Goal: Navigation & Orientation: Find specific page/section

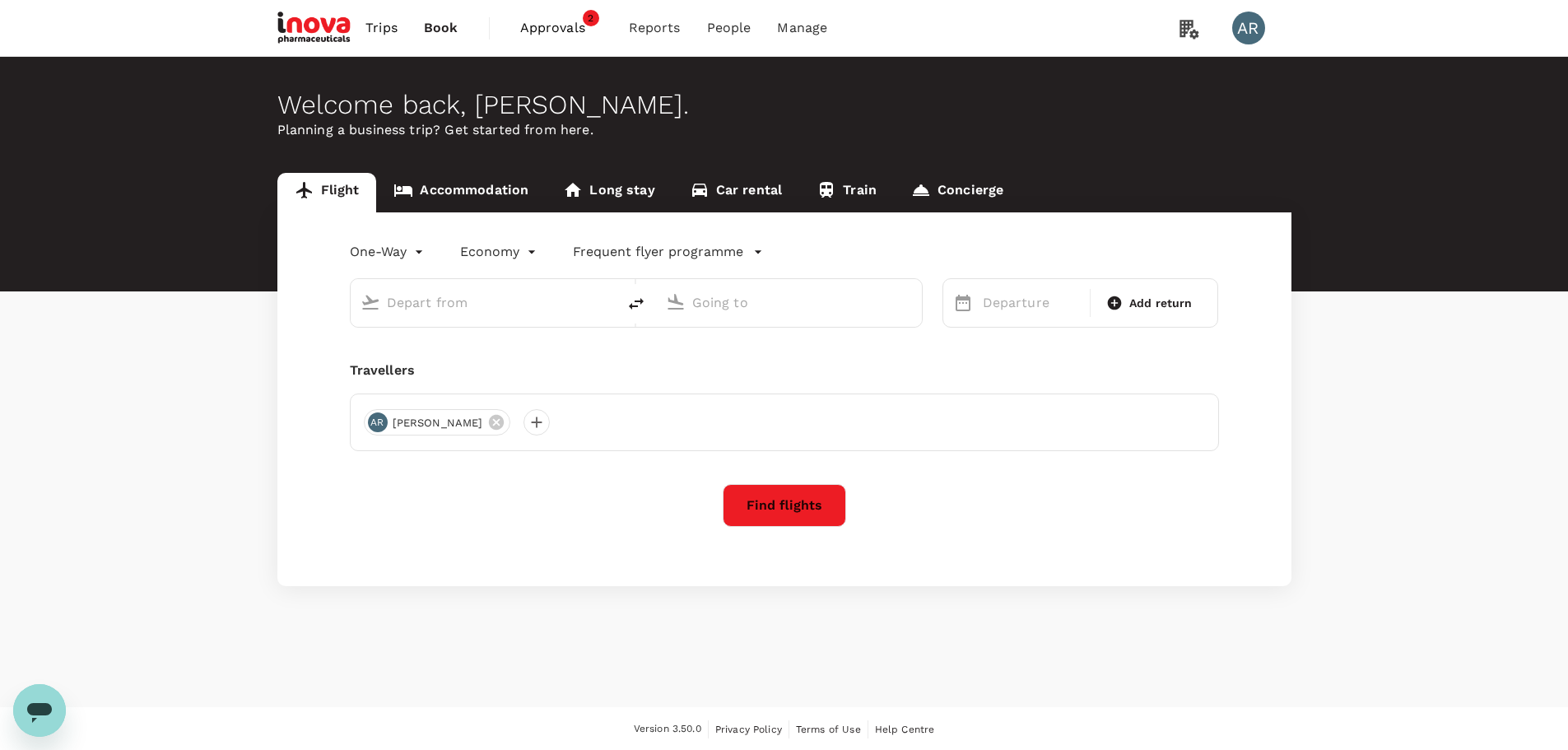
type input "Ngurah Rai Intl (DPS)"
type input "[GEOGRAPHIC_DATA], [GEOGRAPHIC_DATA] (any)"
type input "Ngurah Rai Intl (DPS)"
type input "[GEOGRAPHIC_DATA], [GEOGRAPHIC_DATA] (any)"
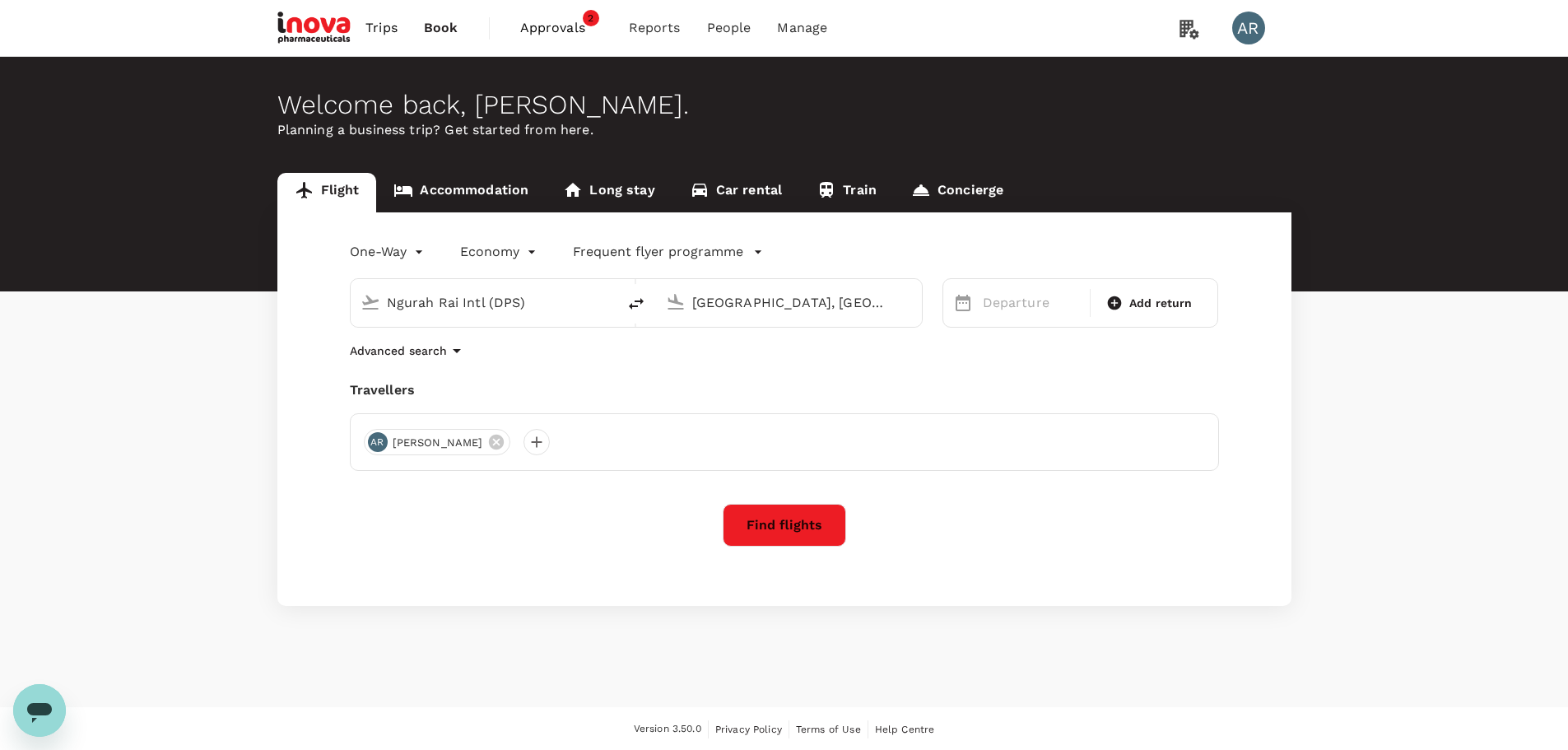
click at [539, 27] on span "Approvals" at bounding box center [561, 28] width 83 height 19
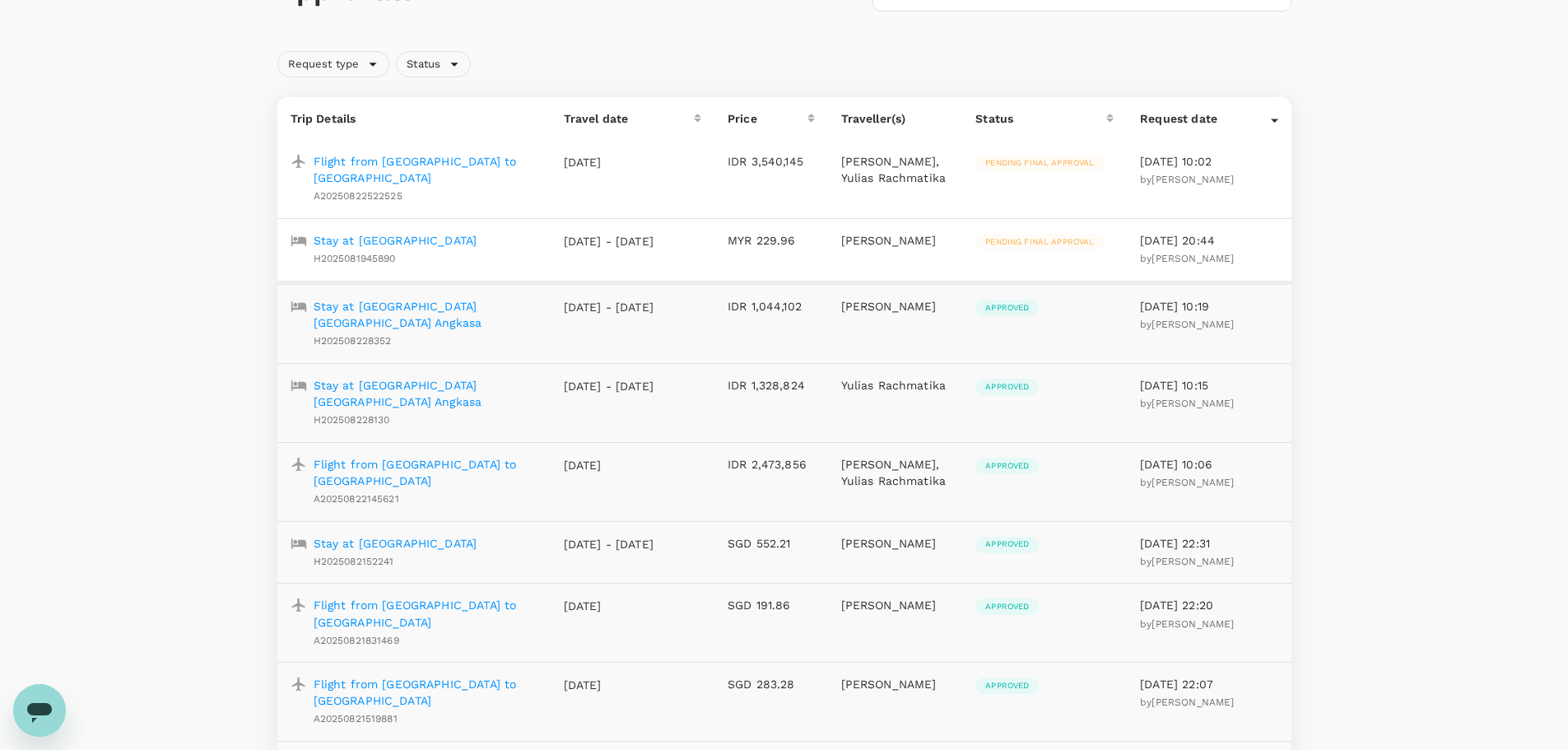
scroll to position [165, 0]
